Goal: Task Accomplishment & Management: Manage account settings

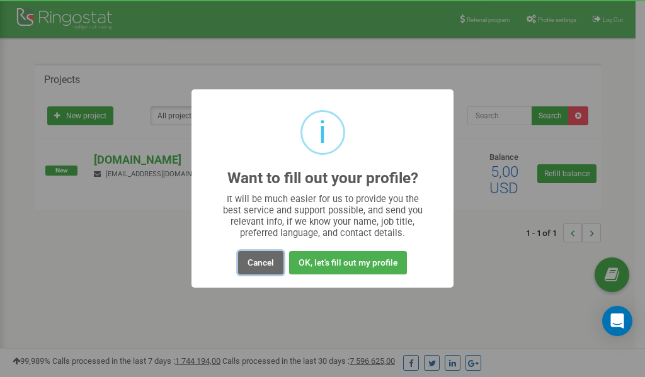
click at [263, 264] on button "Cancel" at bounding box center [260, 262] width 45 height 23
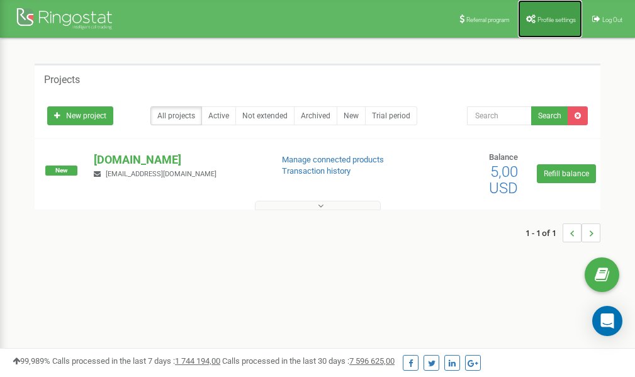
click at [552, 16] on span "Profile settings" at bounding box center [557, 19] width 38 height 7
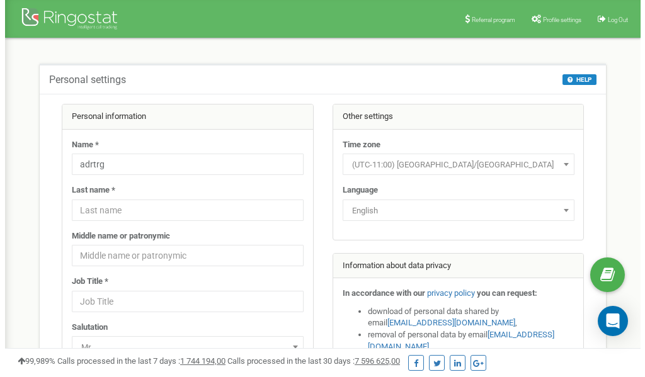
scroll to position [63, 0]
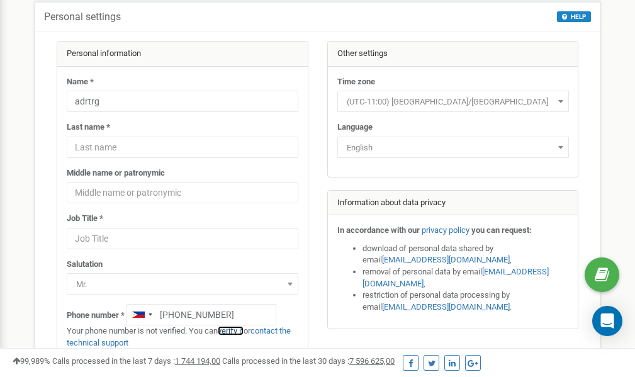
click at [239, 331] on link "verify it" at bounding box center [231, 330] width 26 height 9
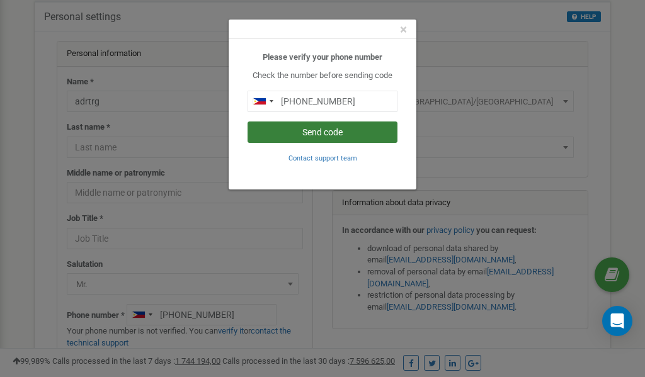
click at [316, 133] on button "Send code" at bounding box center [322, 132] width 150 height 21
